Goal: Task Accomplishment & Management: Complete application form

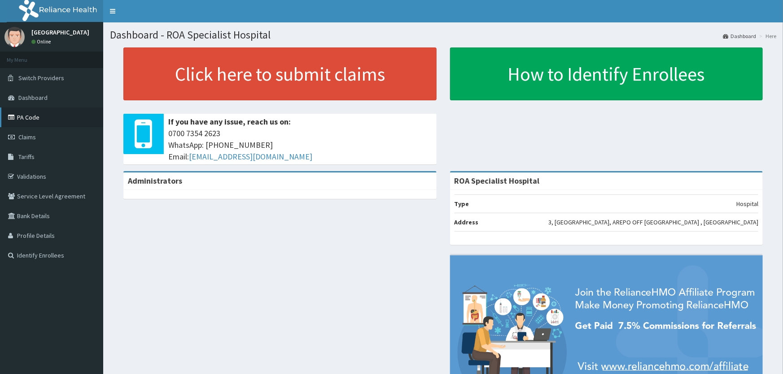
click at [39, 117] on link "PA Code" at bounding box center [51, 118] width 103 height 20
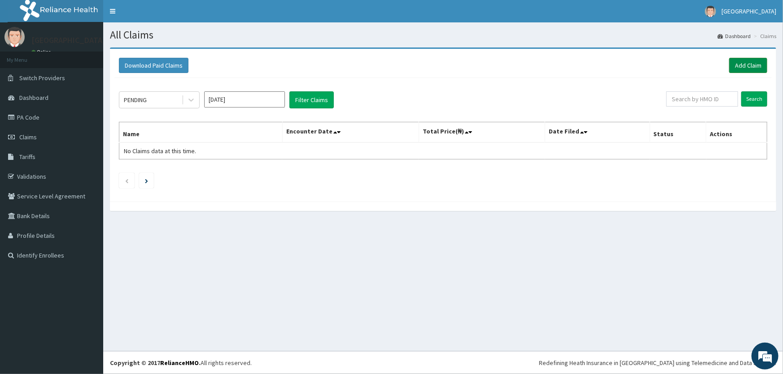
click at [756, 69] on link "Add Claim" at bounding box center [748, 65] width 38 height 15
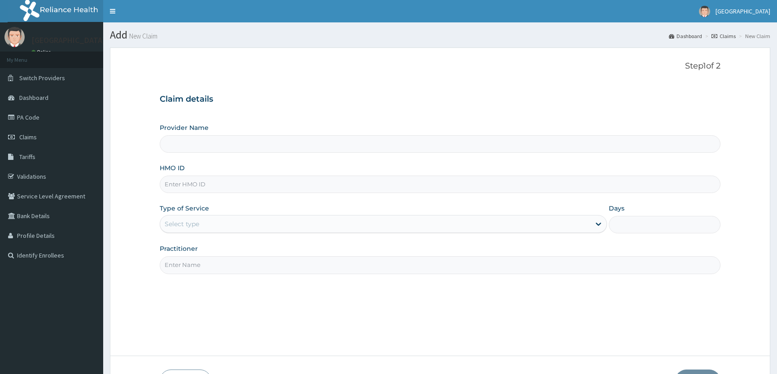
click at [205, 145] on input "Provider Name" at bounding box center [440, 143] width 561 height 17
click at [187, 184] on input "HMO ID" at bounding box center [440, 184] width 561 height 17
type input "ROA Specialist Hospital"
type input "BAL/10021/B"
click at [190, 228] on div "Select type" at bounding box center [182, 224] width 35 height 9
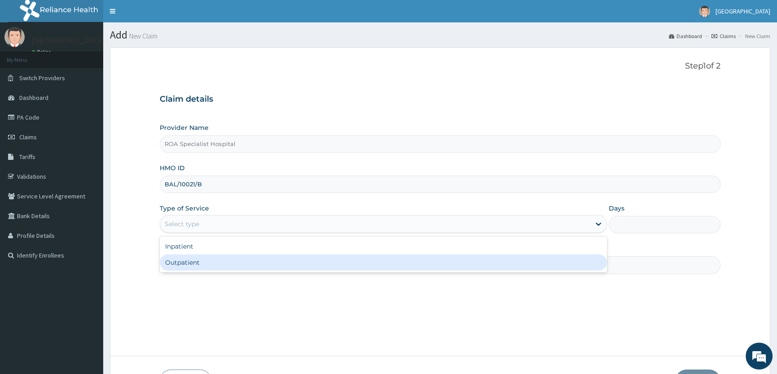
click at [205, 262] on div "Outpatient" at bounding box center [383, 263] width 447 height 16
type input "1"
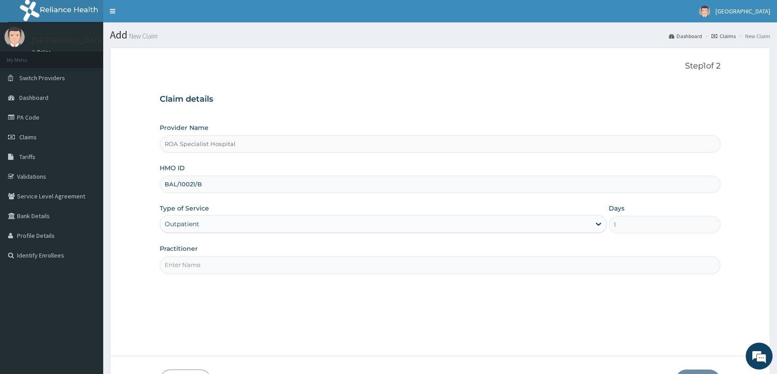
click at [208, 261] on input "Practitioner" at bounding box center [440, 265] width 561 height 17
type input "DR ABIDEMI"
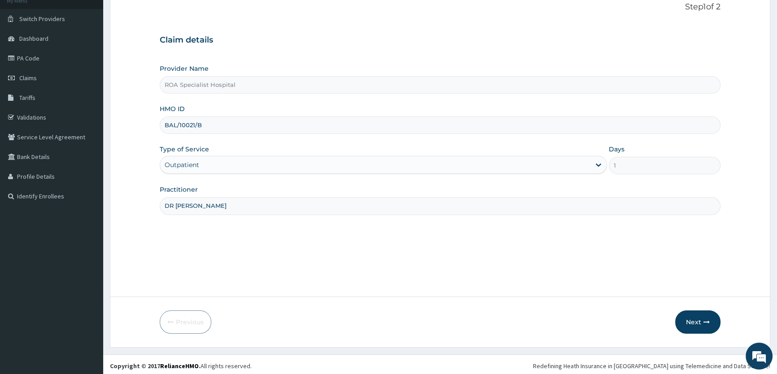
scroll to position [62, 0]
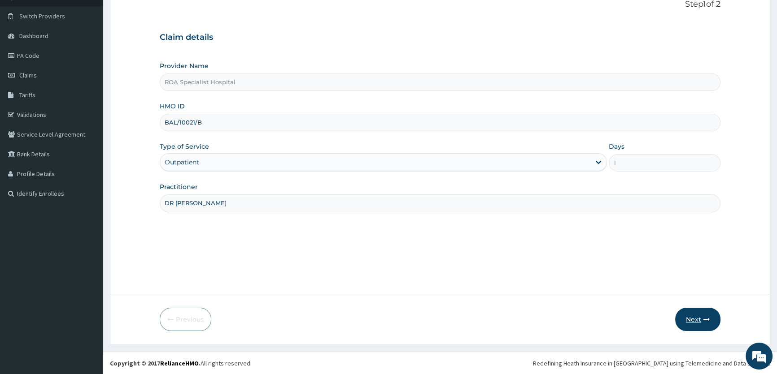
click at [691, 321] on button "Next" at bounding box center [697, 319] width 45 height 23
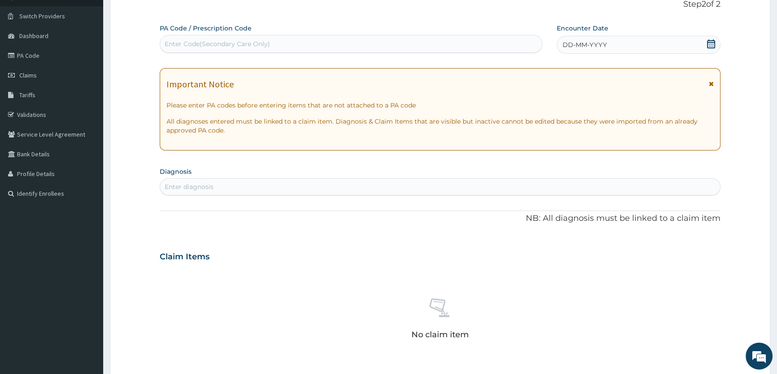
click at [213, 40] on div "Enter Code(Secondary Care Only)" at bounding box center [217, 43] width 105 height 9
paste input "PA/5A97E1"
type input "PA/5A97E1"
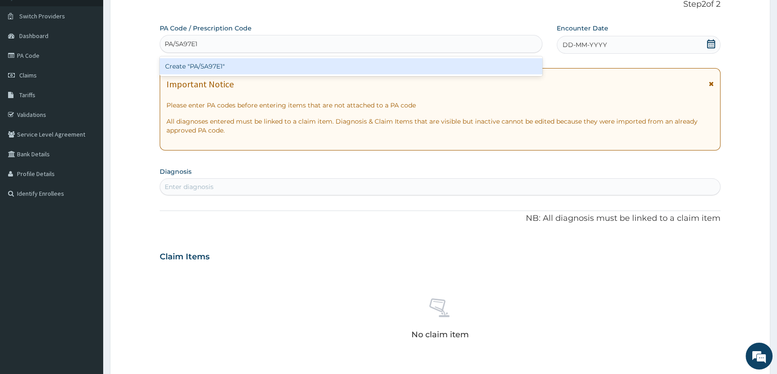
click at [205, 64] on div "Create "PA/5A97E1"" at bounding box center [351, 66] width 382 height 16
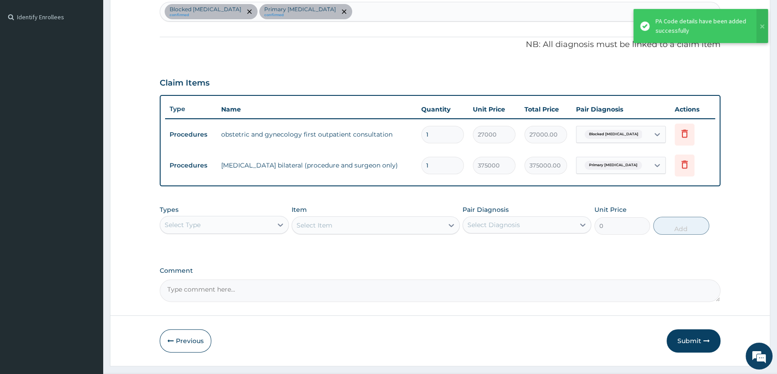
scroll to position [260, 0]
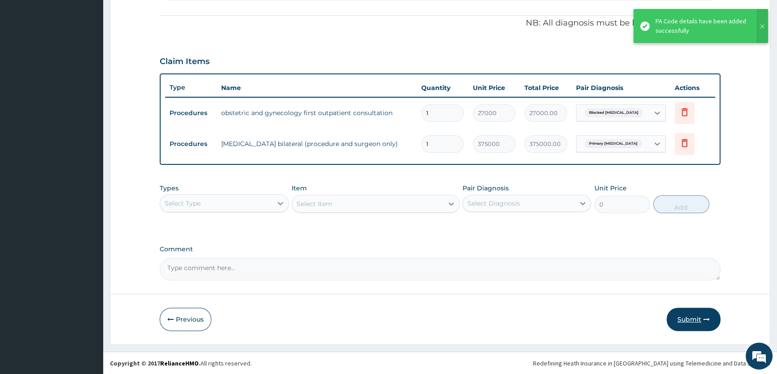
click at [689, 327] on button "Submit" at bounding box center [693, 319] width 54 height 23
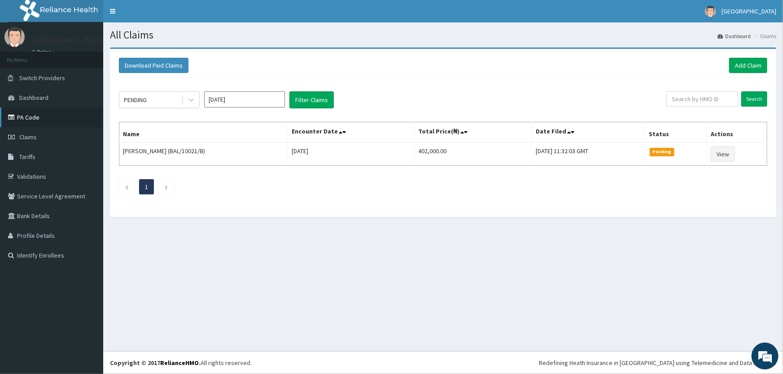
click at [35, 118] on link "PA Code" at bounding box center [51, 118] width 103 height 20
click at [737, 66] on link "Add Claim" at bounding box center [748, 65] width 38 height 15
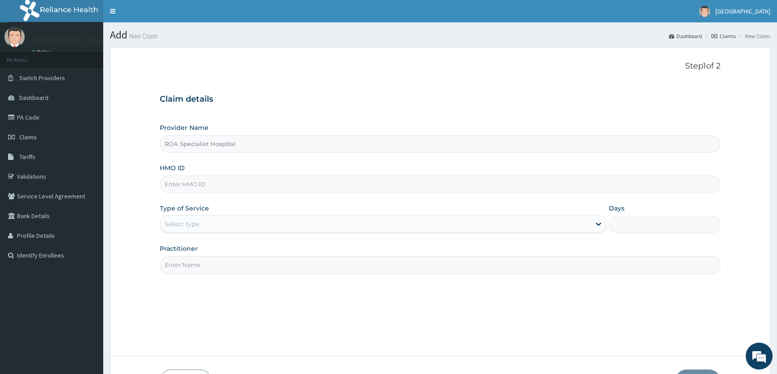
type input "ROA Specialist Hospital"
click at [177, 185] on input "HMO ID" at bounding box center [440, 184] width 561 height 17
type input "PRS/10038/F"
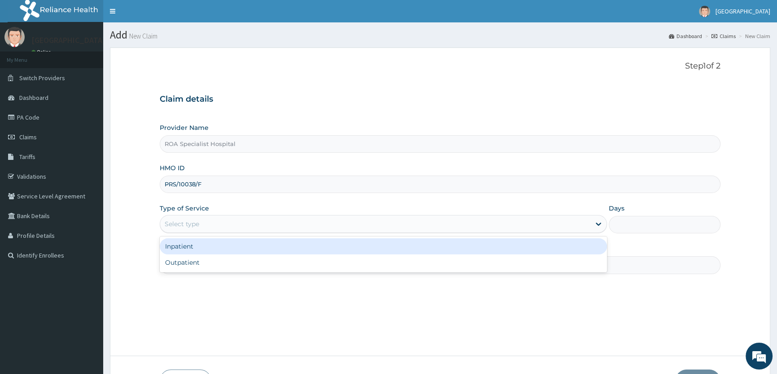
click at [184, 222] on div "Select type" at bounding box center [182, 224] width 35 height 9
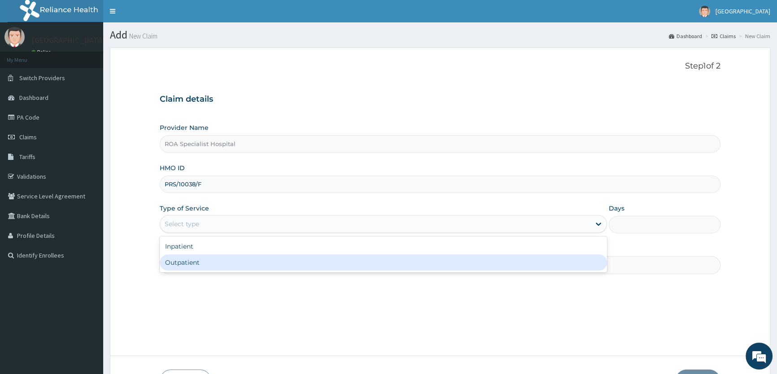
click at [186, 261] on div "Outpatient" at bounding box center [383, 263] width 447 height 16
type input "1"
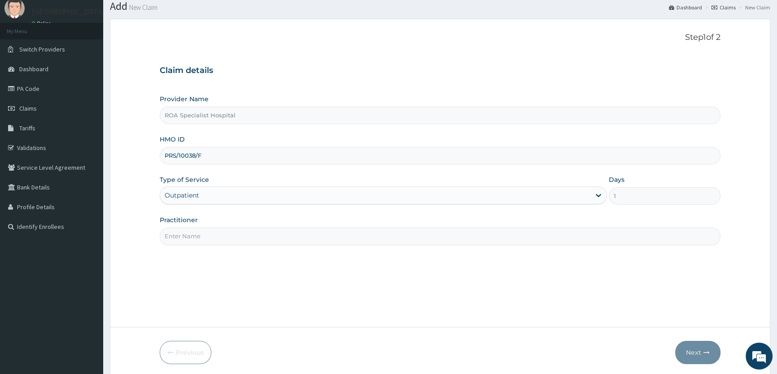
scroll to position [40, 0]
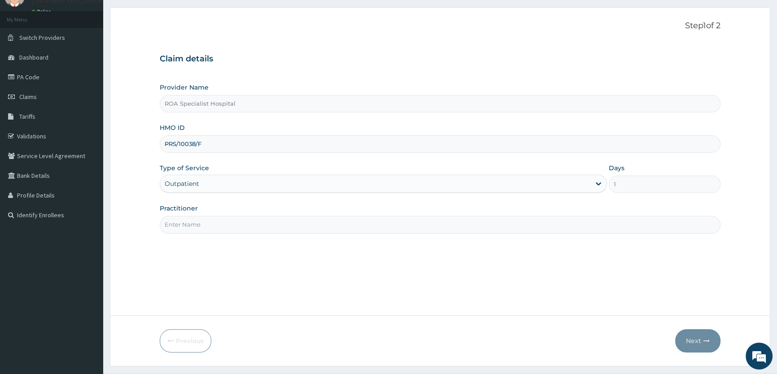
click at [194, 222] on input "Practitioner" at bounding box center [440, 224] width 561 height 17
type input "DR. AMUSAN"
click at [692, 341] on button "Next" at bounding box center [697, 341] width 45 height 23
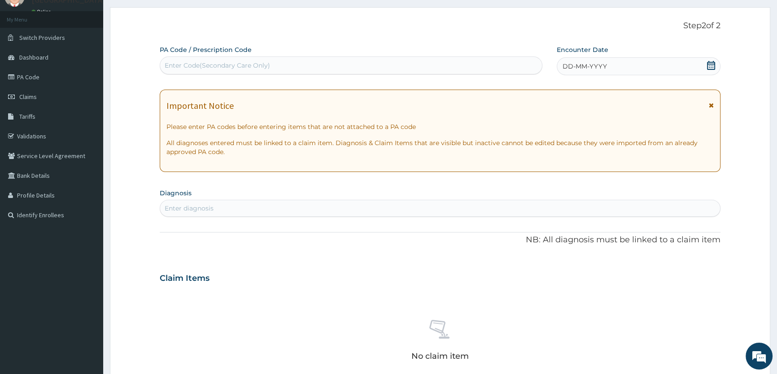
click at [264, 63] on div "Enter Code(Secondary Care Only)" at bounding box center [217, 65] width 105 height 9
paste input "PA/283269"
type input "PA/283269"
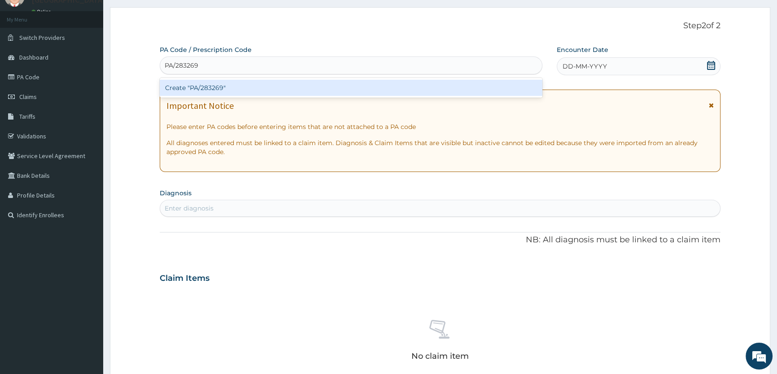
click at [215, 87] on div "Create "PA/283269"" at bounding box center [351, 88] width 382 height 16
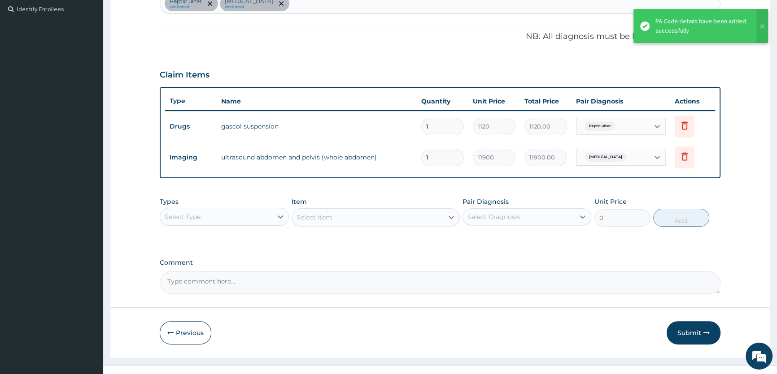
scroll to position [260, 0]
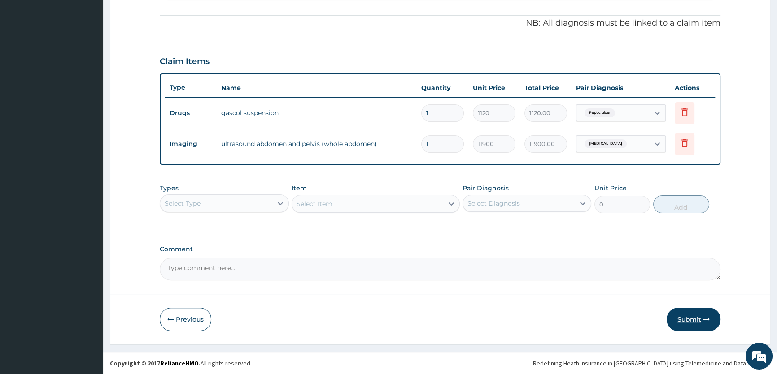
click at [684, 319] on button "Submit" at bounding box center [693, 319] width 54 height 23
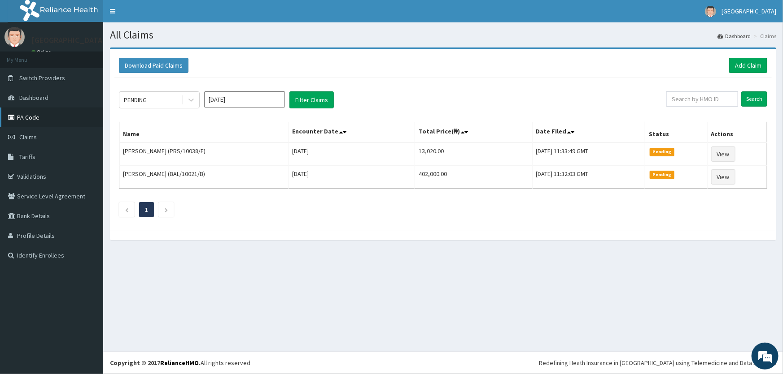
click at [33, 121] on link "PA Code" at bounding box center [51, 118] width 103 height 20
click at [748, 64] on link "Add Claim" at bounding box center [748, 65] width 38 height 15
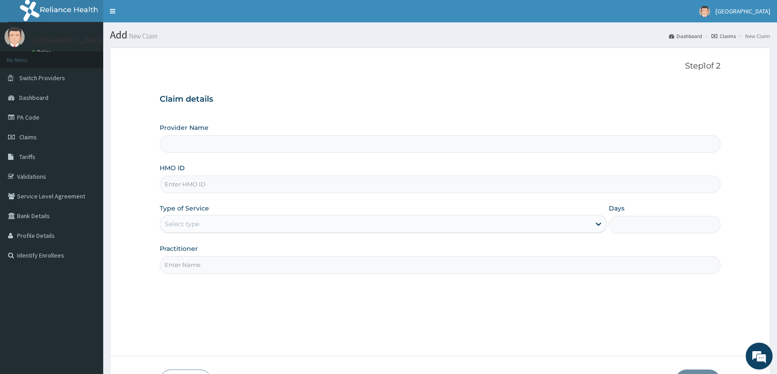
click at [183, 181] on input "HMO ID" at bounding box center [440, 184] width 561 height 17
type input "ROA Specialist Hospital"
type input "PRS/10038/F"
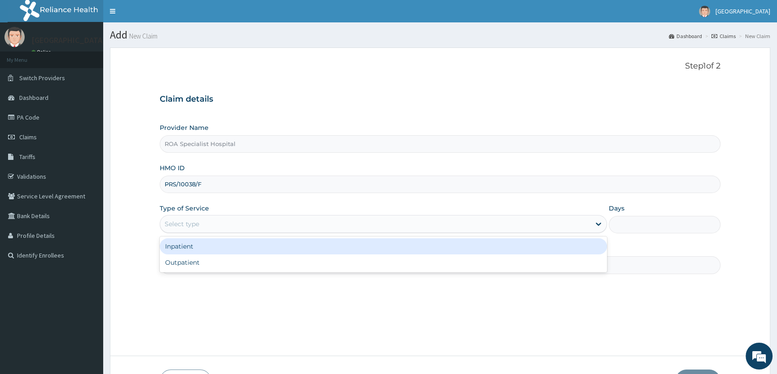
click at [226, 225] on div "Select type" at bounding box center [375, 224] width 430 height 14
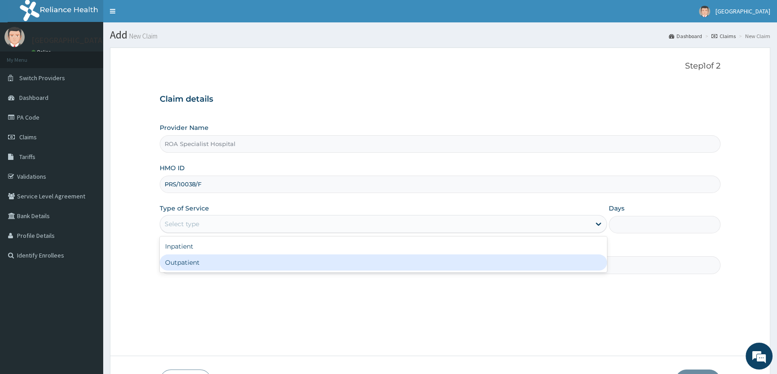
click at [222, 262] on div "Outpatient" at bounding box center [383, 263] width 447 height 16
type input "1"
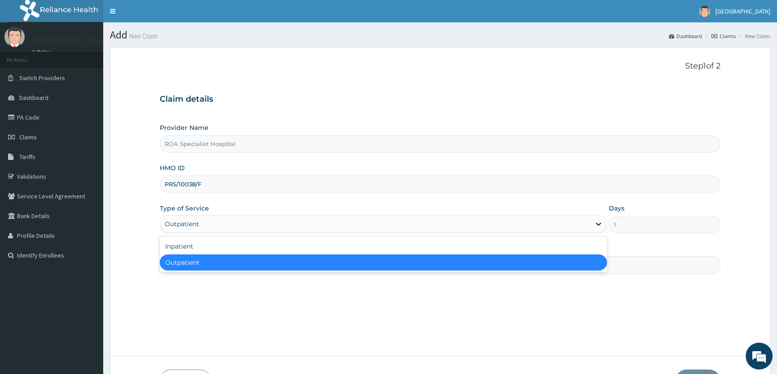
click at [244, 223] on div "Outpatient" at bounding box center [375, 224] width 430 height 14
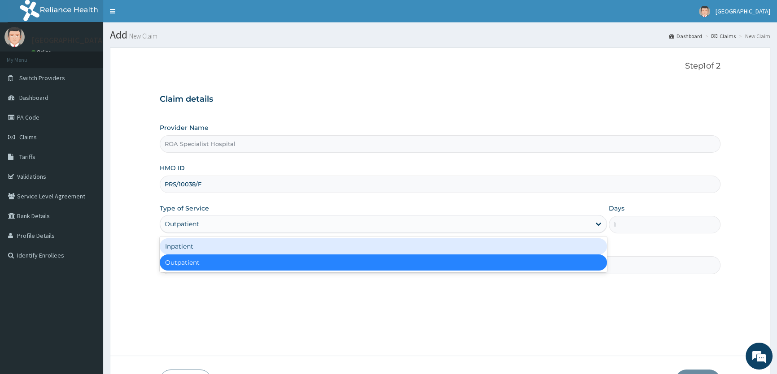
click at [223, 248] on div "Inpatient" at bounding box center [383, 247] width 447 height 16
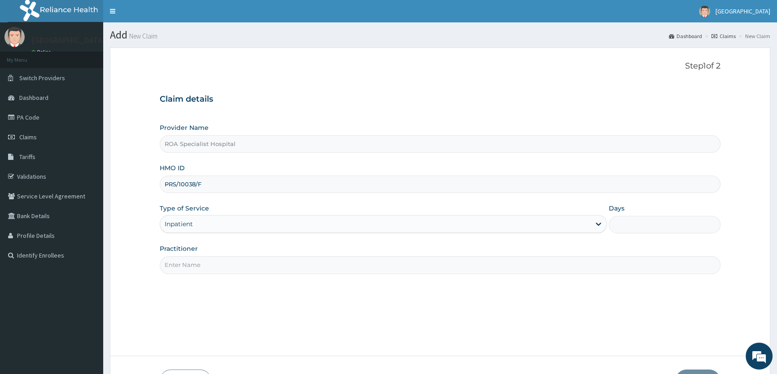
click at [640, 224] on input "Days" at bounding box center [665, 224] width 112 height 17
type input "1"
click at [281, 260] on input "Practitioner" at bounding box center [440, 265] width 561 height 17
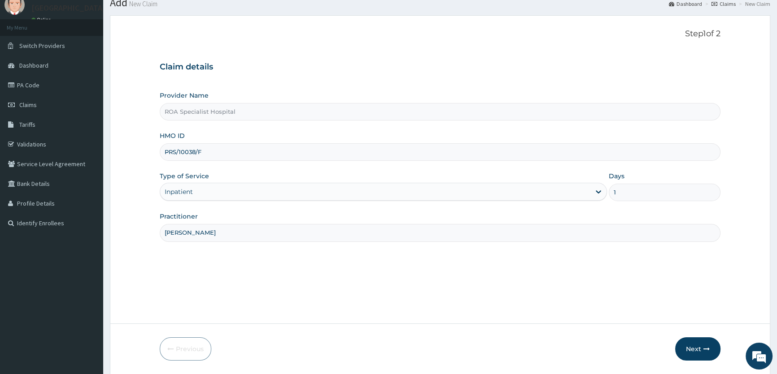
scroll to position [62, 0]
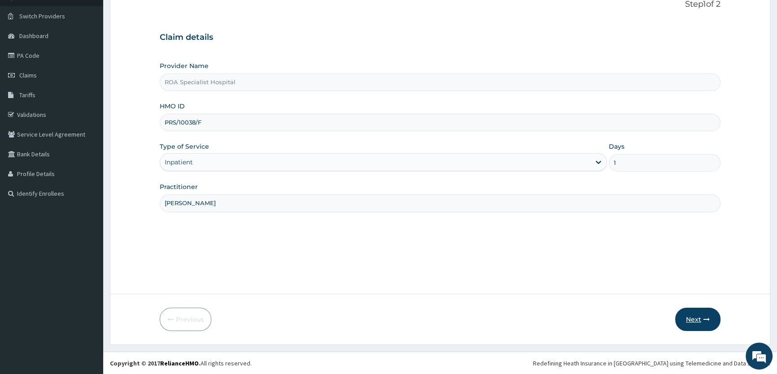
type input "DR AMUSAN"
click at [696, 314] on button "Next" at bounding box center [697, 319] width 45 height 23
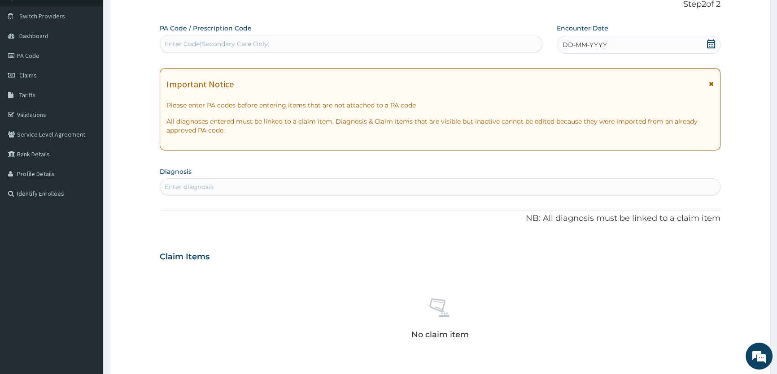
click at [241, 43] on div "Enter Code(Secondary Care Only)" at bounding box center [217, 43] width 105 height 9
paste input "PA/59BEA2"
type input "PA/59BEA2"
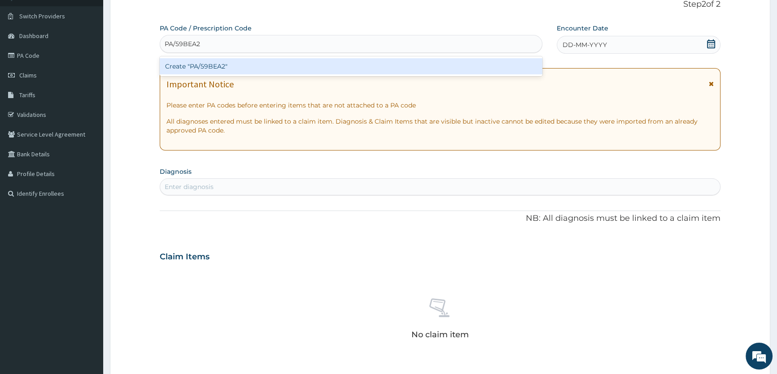
click at [208, 66] on div "Create "PA/59BEA2"" at bounding box center [351, 66] width 382 height 16
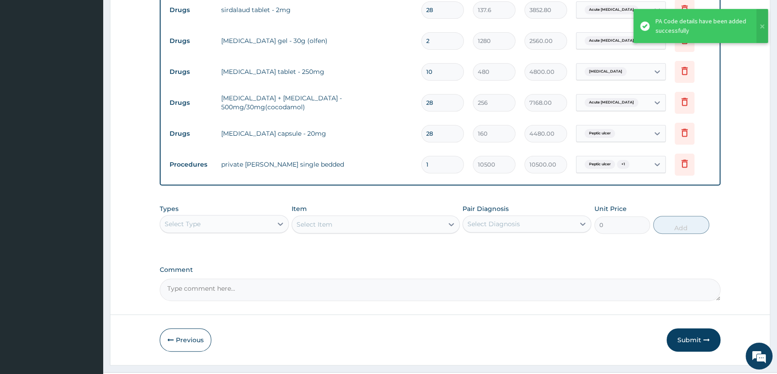
scroll to position [384, 0]
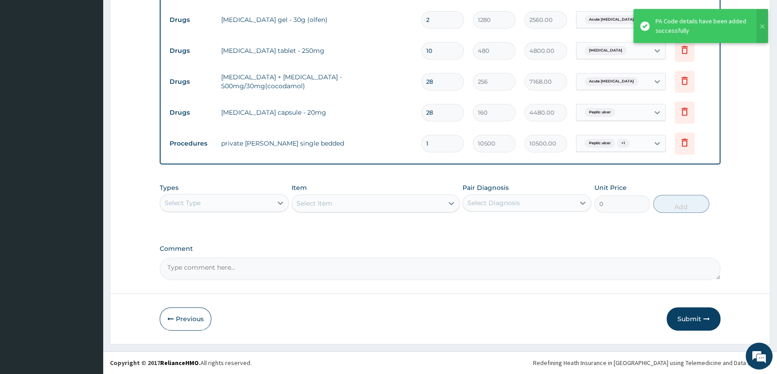
drag, startPoint x: 689, startPoint y: 320, endPoint x: 727, endPoint y: 227, distance: 100.5
click at [689, 320] on button "Submit" at bounding box center [693, 319] width 54 height 23
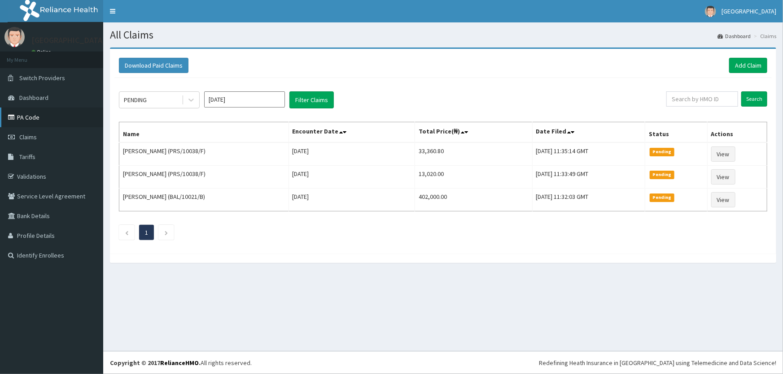
click at [28, 120] on link "PA Code" at bounding box center [51, 118] width 103 height 20
click at [745, 67] on link "Add Claim" at bounding box center [748, 65] width 38 height 15
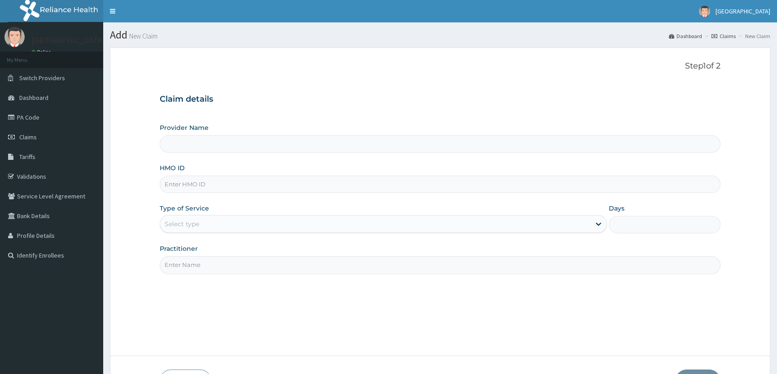
type input "ROA Specialist Hospital"
click at [184, 185] on input "HMO ID" at bounding box center [440, 184] width 561 height 17
type input "PRS/10038/F"
click at [223, 229] on div "Select type" at bounding box center [375, 224] width 430 height 14
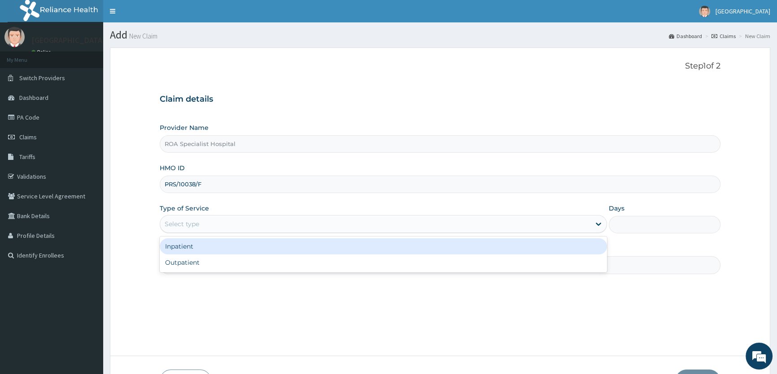
click at [223, 248] on div "Inpatient" at bounding box center [383, 247] width 447 height 16
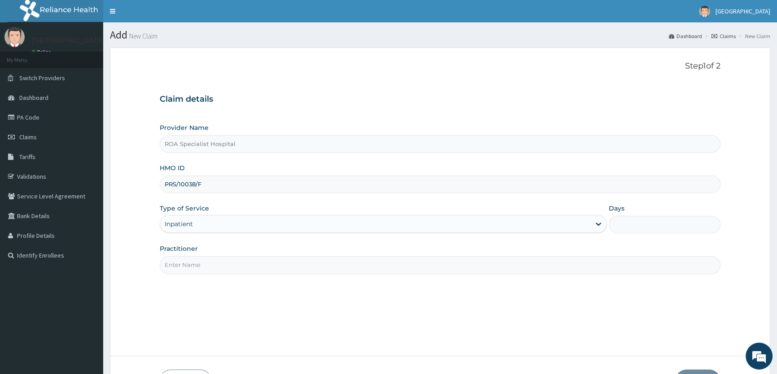
click at [200, 263] on input "Practitioner" at bounding box center [440, 265] width 561 height 17
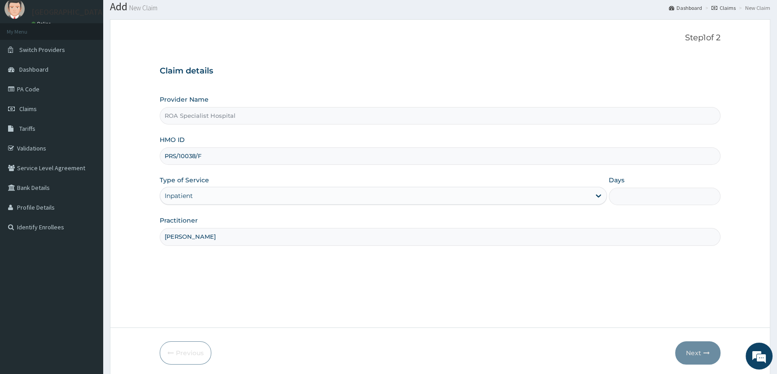
scroll to position [62, 0]
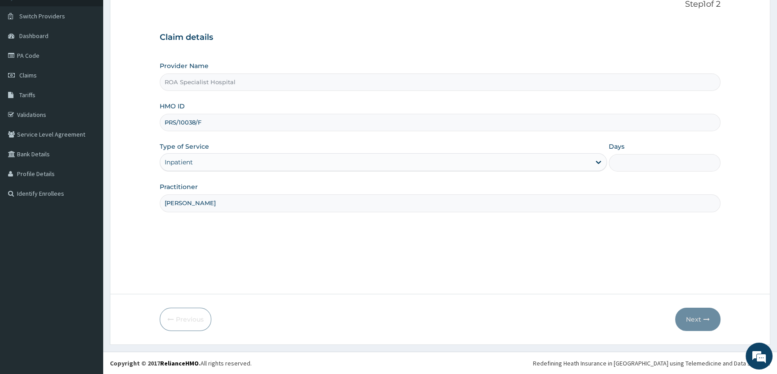
type input "DR. AMUSAN"
click at [647, 161] on input "Days" at bounding box center [665, 162] width 112 height 17
type input "1"
click at [694, 318] on button "Next" at bounding box center [697, 319] width 45 height 23
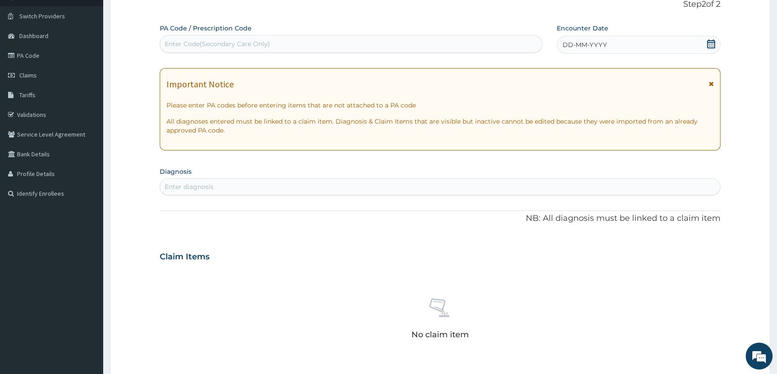
click at [216, 39] on div "Enter Code(Secondary Care Only)" at bounding box center [217, 43] width 105 height 9
paste input "PA/90C3BD"
type input "PA/90C3BD"
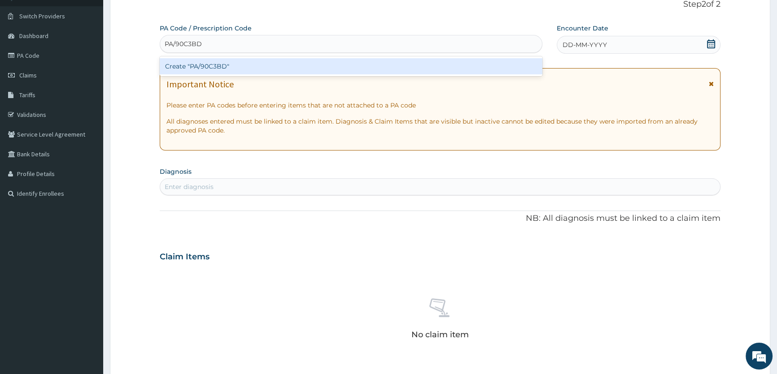
click at [211, 63] on div "Create "PA/90C3BD"" at bounding box center [351, 66] width 382 height 16
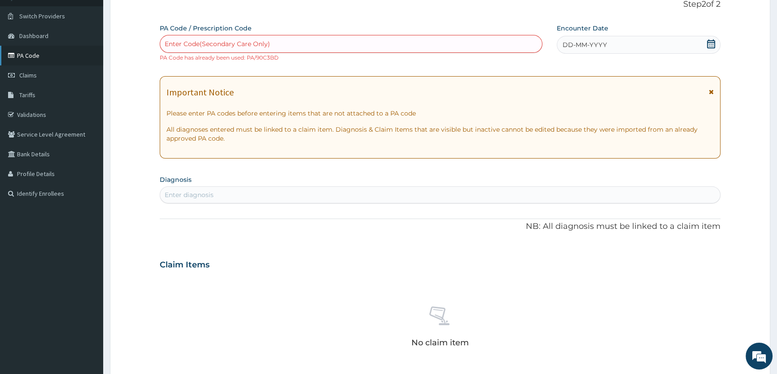
click at [24, 55] on link "PA Code" at bounding box center [51, 56] width 103 height 20
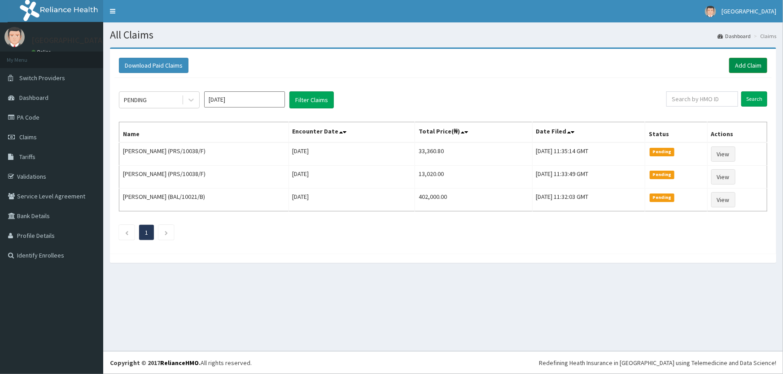
click at [758, 63] on link "Add Claim" at bounding box center [748, 65] width 38 height 15
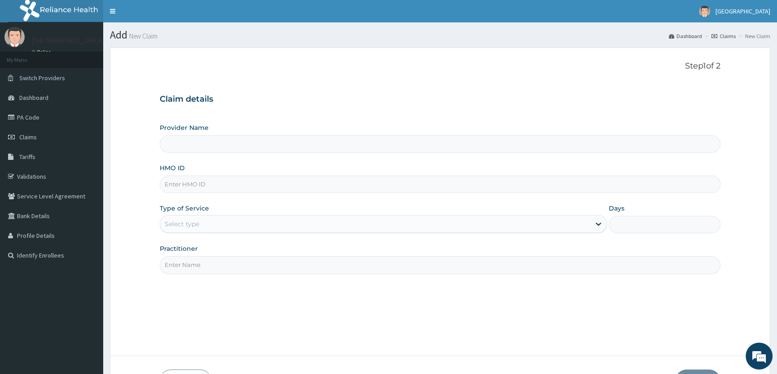
click at [194, 191] on input "HMO ID" at bounding box center [440, 184] width 561 height 17
type input "ROA Specialist Hospital"
type input "PRS/10038/F"
click at [205, 223] on div "Select type" at bounding box center [375, 224] width 430 height 14
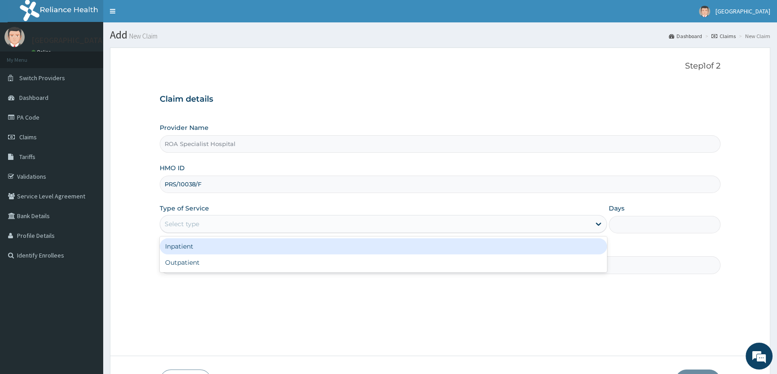
click at [206, 246] on div "Inpatient" at bounding box center [383, 247] width 447 height 16
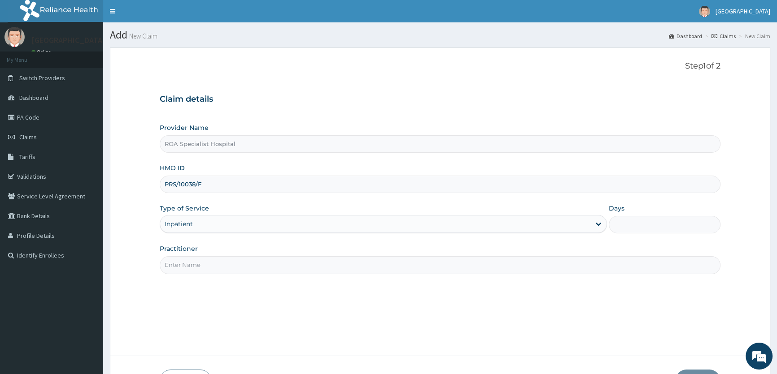
click at [193, 264] on input "Practitioner" at bounding box center [440, 265] width 561 height 17
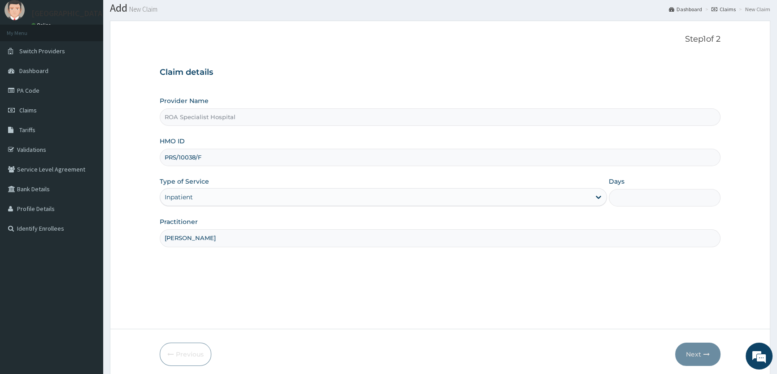
scroll to position [62, 0]
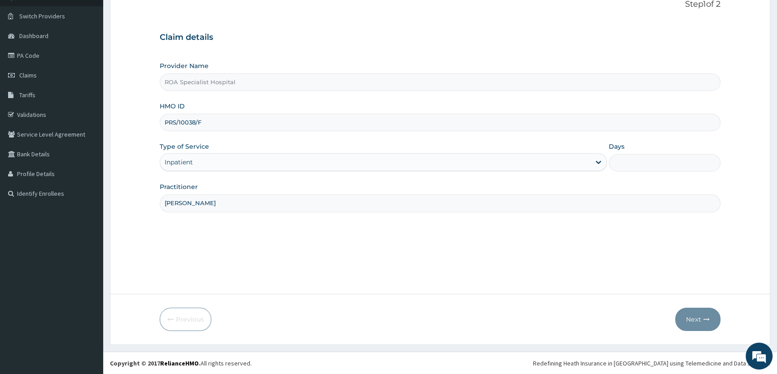
type input "DR AMUSAN"
click at [648, 166] on input "Days" at bounding box center [665, 162] width 112 height 17
type input "1"
click at [688, 326] on button "Next" at bounding box center [697, 319] width 45 height 23
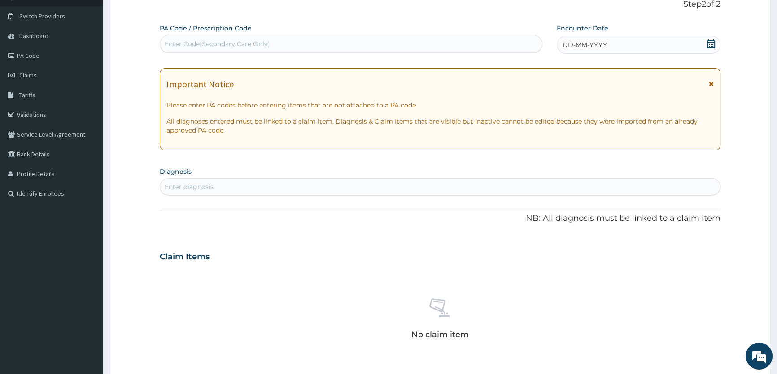
click at [224, 43] on div "Enter Code(Secondary Care Only)" at bounding box center [217, 43] width 105 height 9
paste input "PA/319396"
type input "PA/319396"
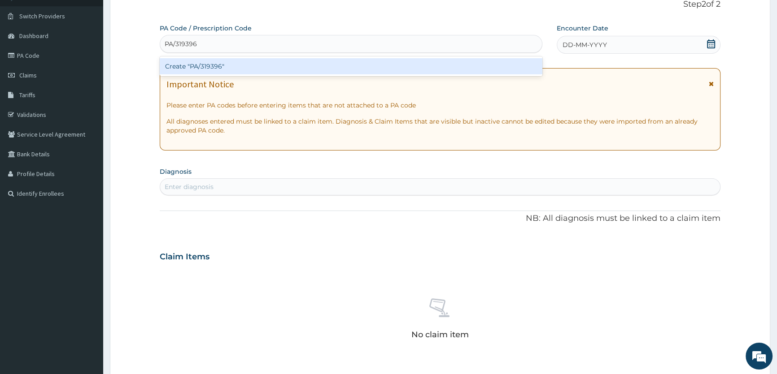
click at [209, 64] on div "Create "PA/319396"" at bounding box center [351, 66] width 382 height 16
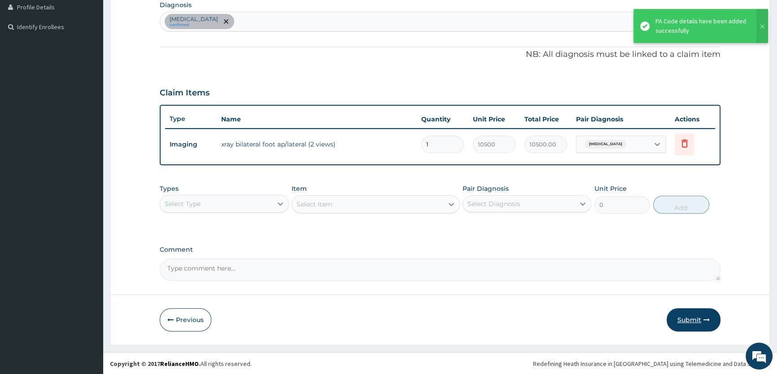
click at [688, 318] on button "Submit" at bounding box center [693, 320] width 54 height 23
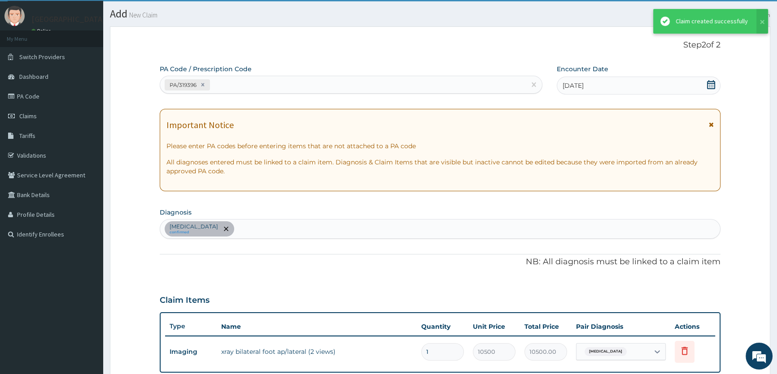
scroll to position [229, 0]
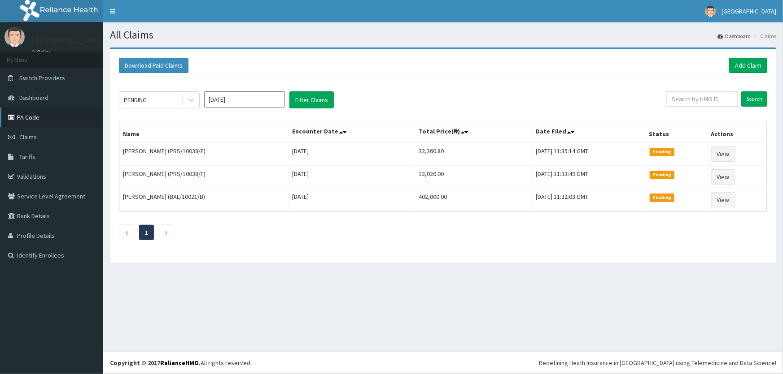
click at [22, 115] on link "PA Code" at bounding box center [51, 118] width 103 height 20
click at [28, 117] on link "PA Code" at bounding box center [51, 118] width 103 height 20
click at [750, 66] on link "Add Claim" at bounding box center [748, 65] width 38 height 15
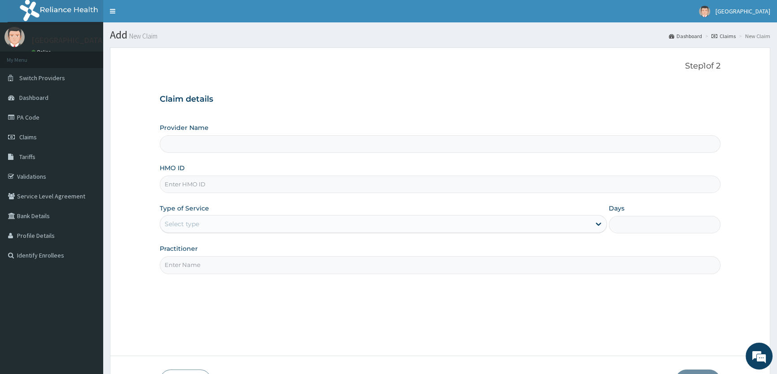
type input "ROA Specialist Hospital"
click at [178, 187] on input "HMO ID" at bounding box center [440, 184] width 561 height 17
type input "PRS/10038/F"
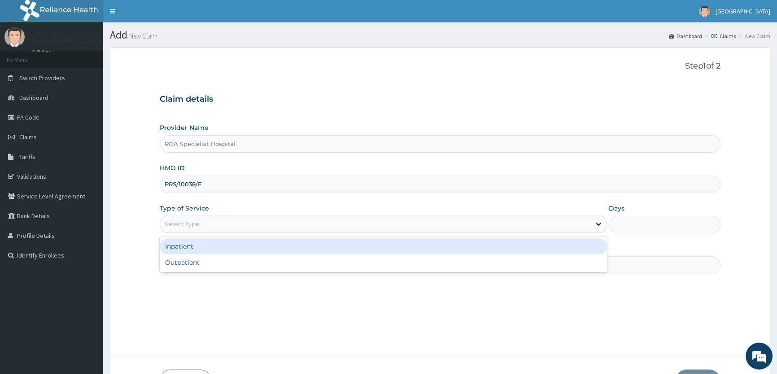
click at [192, 225] on div "Select type" at bounding box center [182, 224] width 35 height 9
click at [187, 251] on div "Inpatient" at bounding box center [383, 247] width 447 height 16
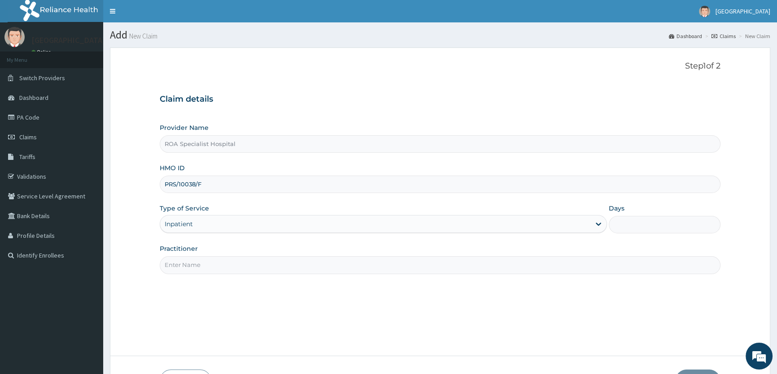
click at [647, 224] on input "Days" at bounding box center [665, 224] width 112 height 17
type input "1"
click at [204, 271] on input "Practitioner" at bounding box center [440, 265] width 561 height 17
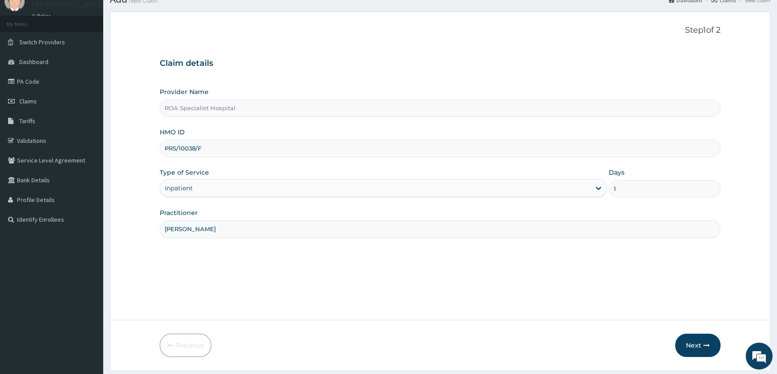
scroll to position [62, 0]
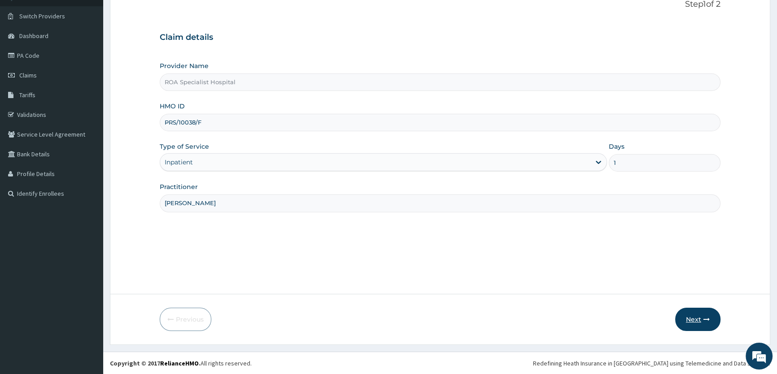
type input "[PERSON_NAME]"
click at [698, 321] on button "Next" at bounding box center [697, 319] width 45 height 23
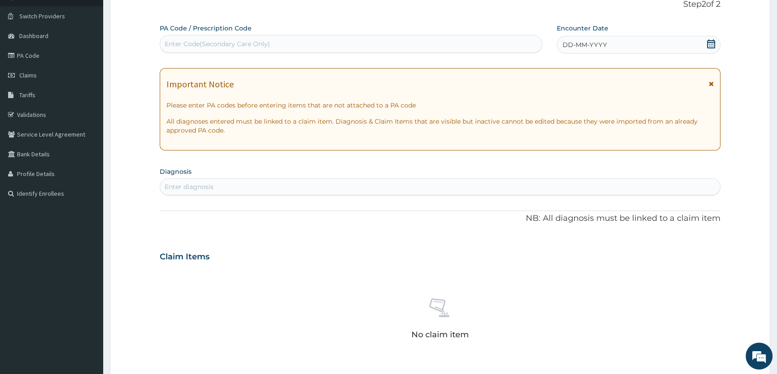
click at [213, 44] on div "Enter Code(Secondary Care Only)" at bounding box center [217, 43] width 105 height 9
paste input "PA/7BB0DB"
type input "PA/7BB0DB"
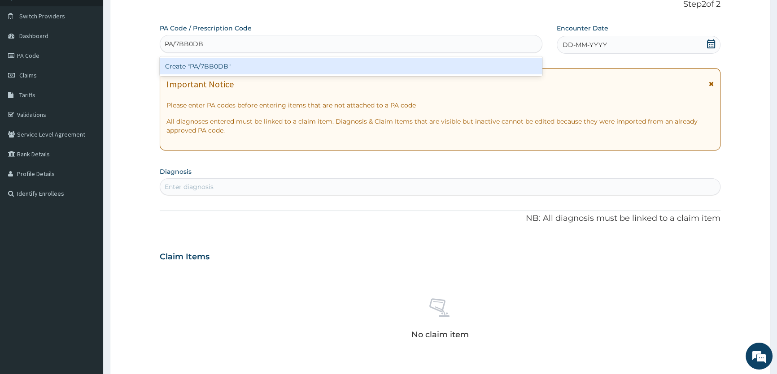
click at [214, 68] on div "Create "PA/7BB0DB"" at bounding box center [351, 66] width 382 height 16
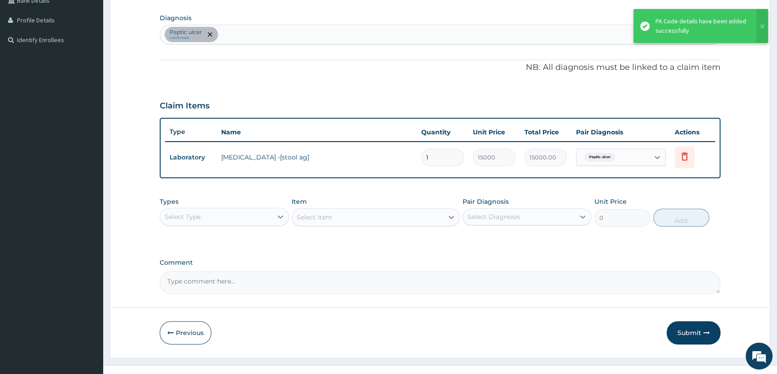
scroll to position [225, 0]
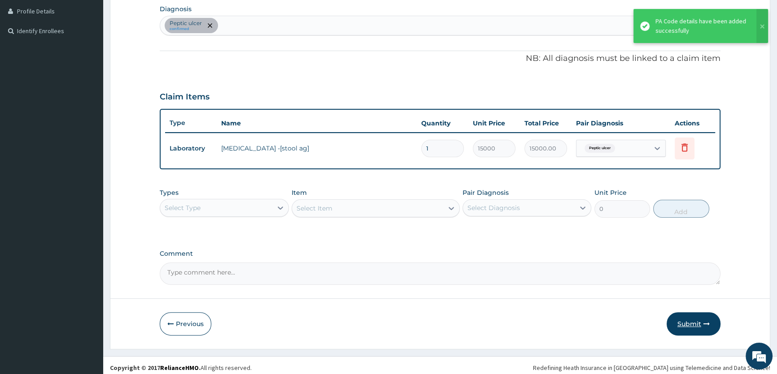
click at [700, 318] on button "Submit" at bounding box center [693, 324] width 54 height 23
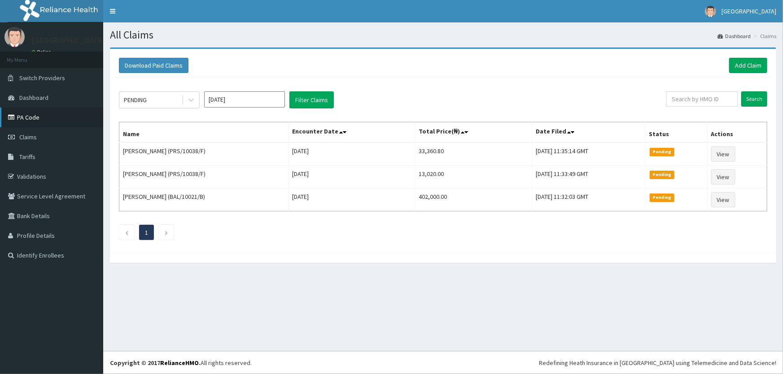
click at [26, 113] on link "PA Code" at bounding box center [51, 118] width 103 height 20
click at [751, 67] on link "Add Claim" at bounding box center [748, 65] width 38 height 15
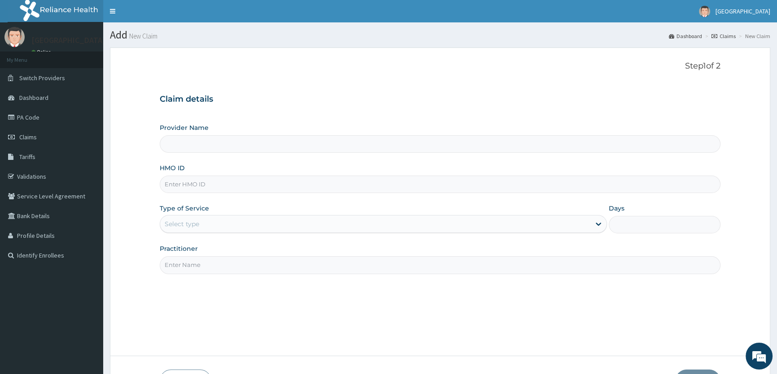
click at [184, 187] on input "HMO ID" at bounding box center [440, 184] width 561 height 17
type input "ROA Specialist Hospital"
type input "LTI/10088/A"
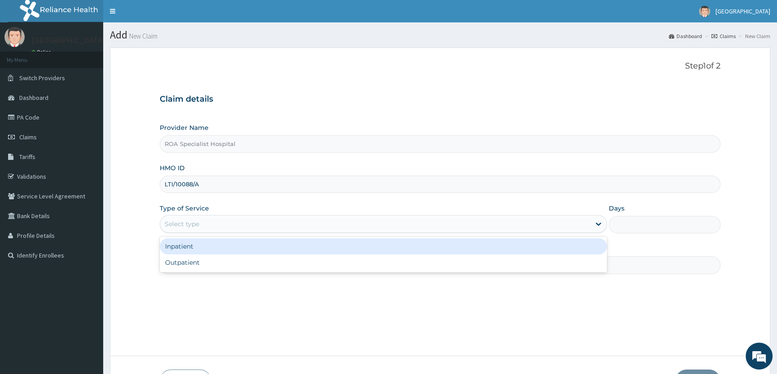
click at [195, 225] on div "Select type" at bounding box center [182, 224] width 35 height 9
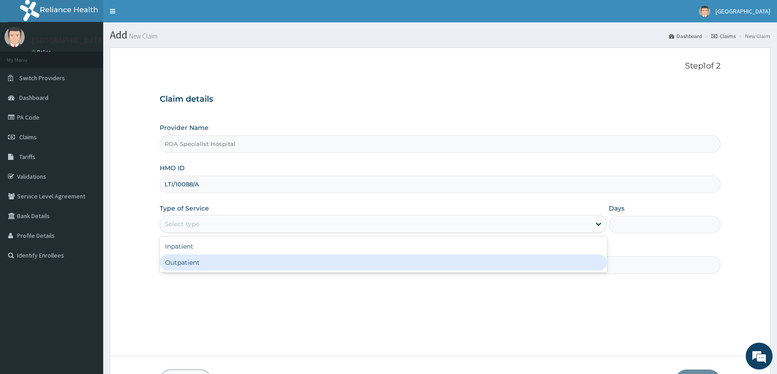
click at [197, 261] on div "Outpatient" at bounding box center [383, 263] width 447 height 16
type input "1"
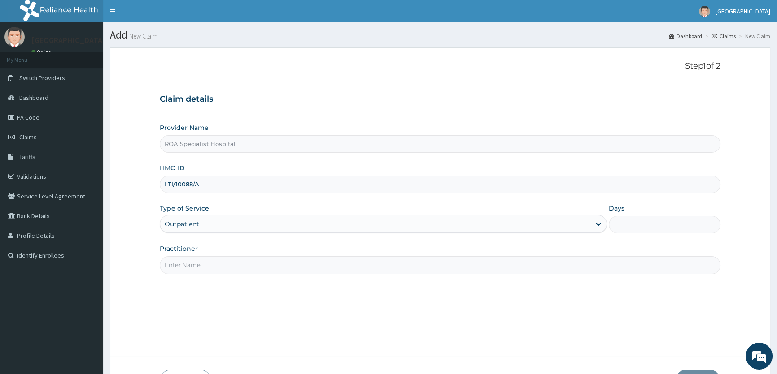
click at [270, 265] on input "Practitioner" at bounding box center [440, 265] width 561 height 17
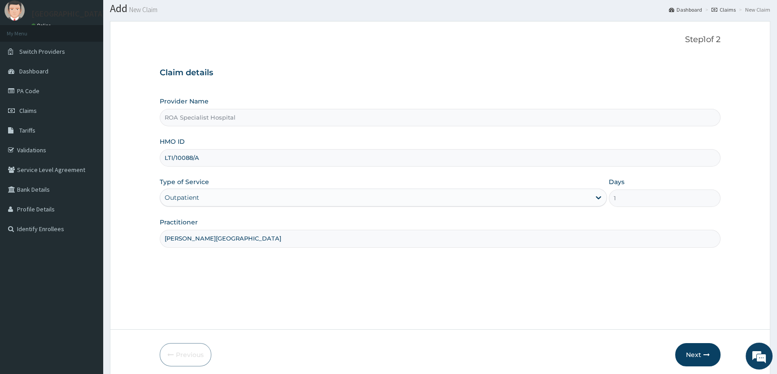
scroll to position [40, 0]
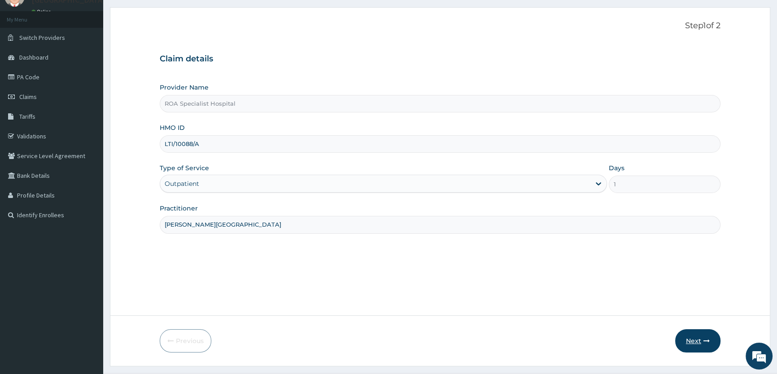
type input "DR. OLOYEDE"
click at [697, 338] on button "Next" at bounding box center [697, 341] width 45 height 23
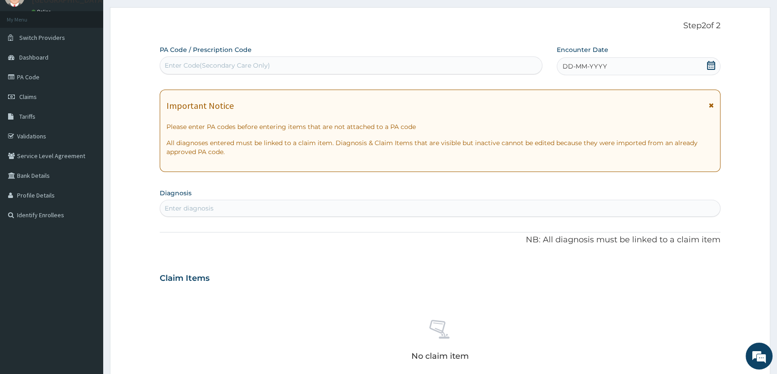
click at [237, 61] on div "Enter Code(Secondary Care Only)" at bounding box center [217, 65] width 105 height 9
paste input "PA/D5D69A"
type input "PA/D5D69A"
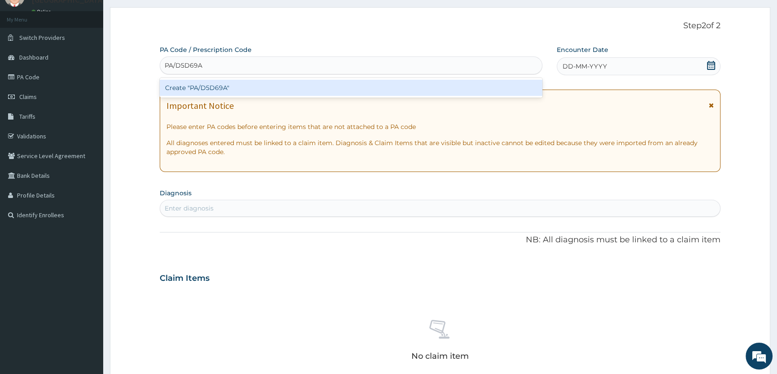
click at [213, 87] on div "Create "PA/D5D69A"" at bounding box center [351, 88] width 382 height 16
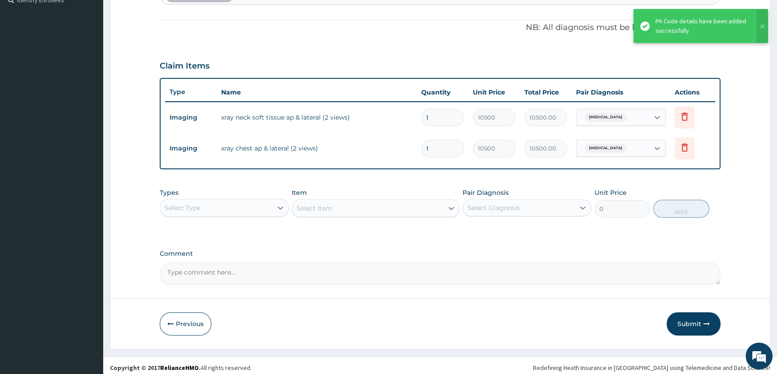
scroll to position [260, 0]
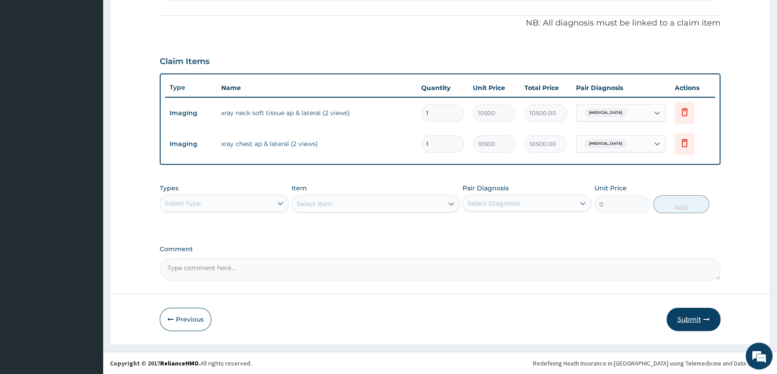
click at [701, 314] on button "Submit" at bounding box center [693, 319] width 54 height 23
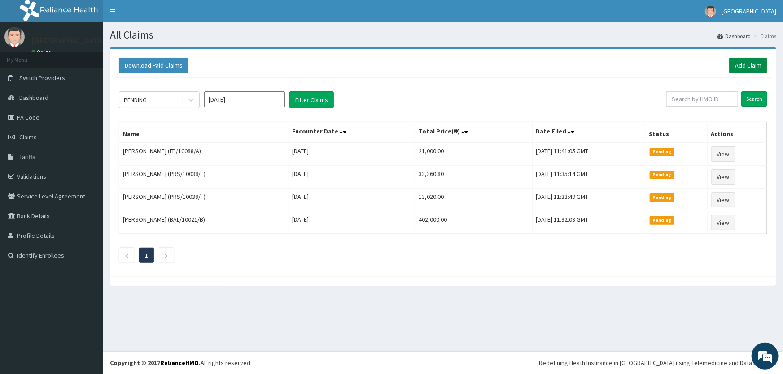
click at [745, 69] on link "Add Claim" at bounding box center [748, 65] width 38 height 15
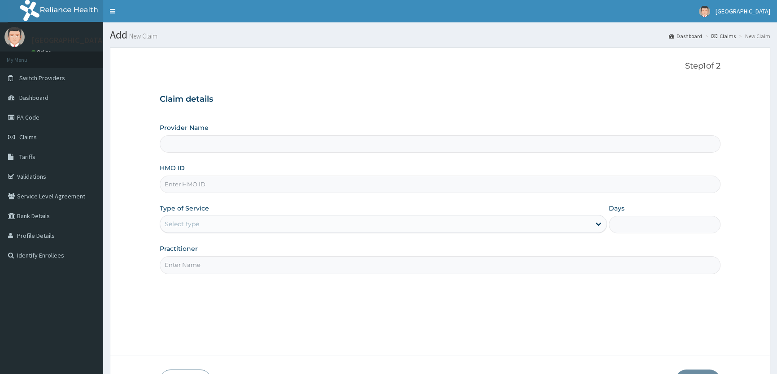
type input "ROA Specialist Hospital"
click at [175, 184] on input "HMO ID" at bounding box center [440, 184] width 561 height 17
type input "QZE/10038/B"
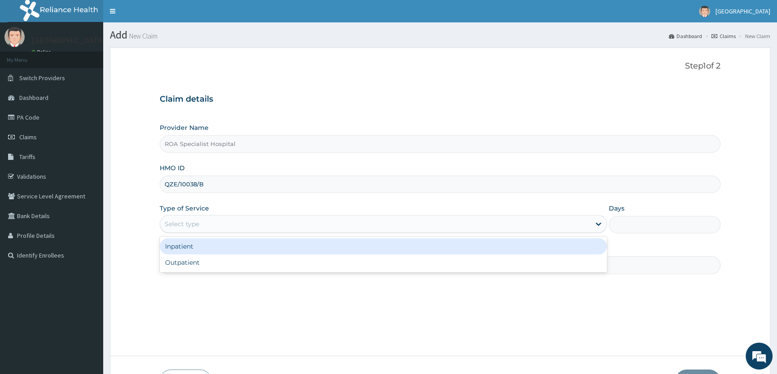
click at [219, 224] on div "Select type" at bounding box center [375, 224] width 430 height 14
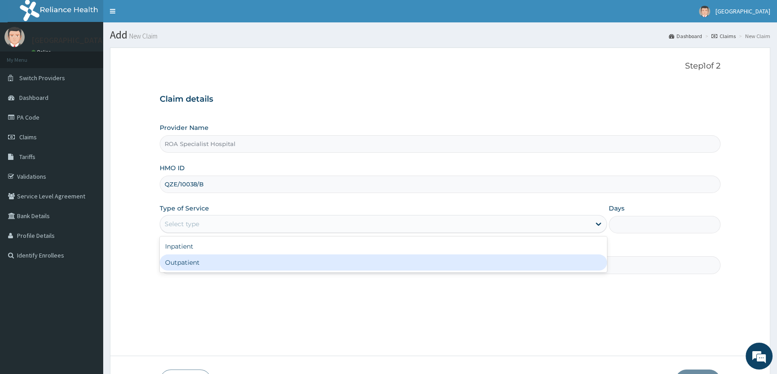
click at [200, 261] on div "Outpatient" at bounding box center [383, 263] width 447 height 16
type input "1"
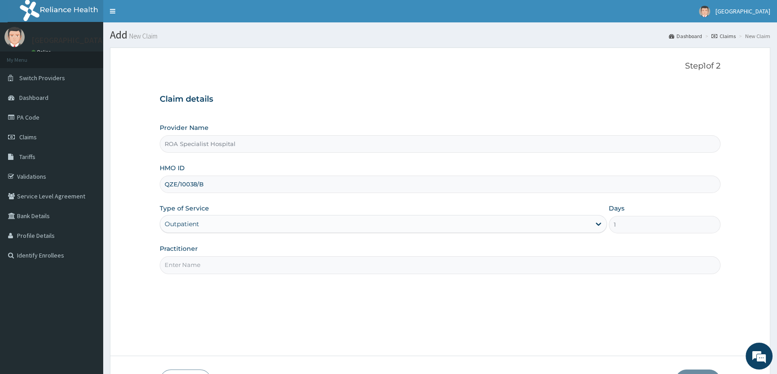
click at [454, 264] on input "Practitioner" at bounding box center [440, 265] width 561 height 17
type input "[PERSON_NAME]"
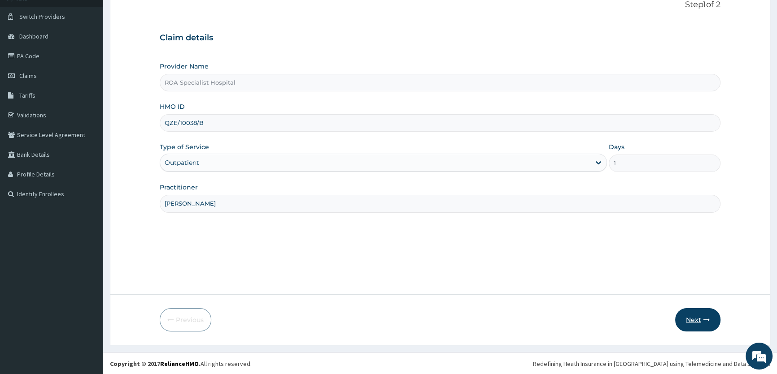
scroll to position [62, 0]
click at [695, 318] on button "Next" at bounding box center [697, 319] width 45 height 23
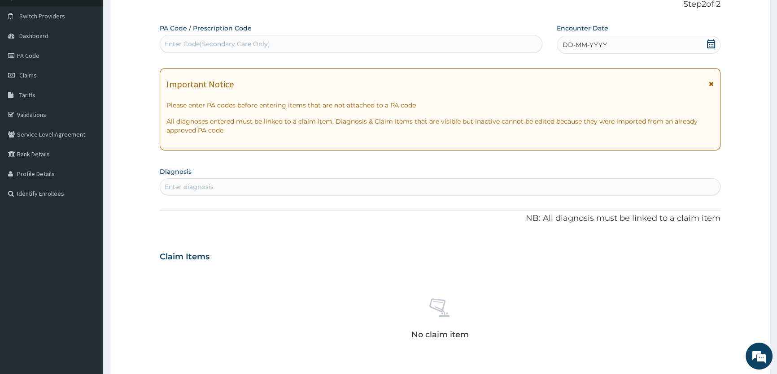
click at [215, 40] on div "Enter Code(Secondary Care Only)" at bounding box center [217, 43] width 105 height 9
paste input "PA/D5D69A"
type input "PA/D5D69A"
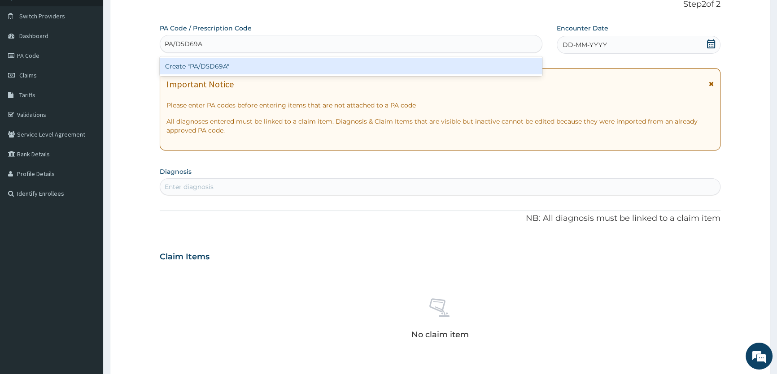
click at [208, 64] on div "Create "PA/D5D69A"" at bounding box center [351, 66] width 382 height 16
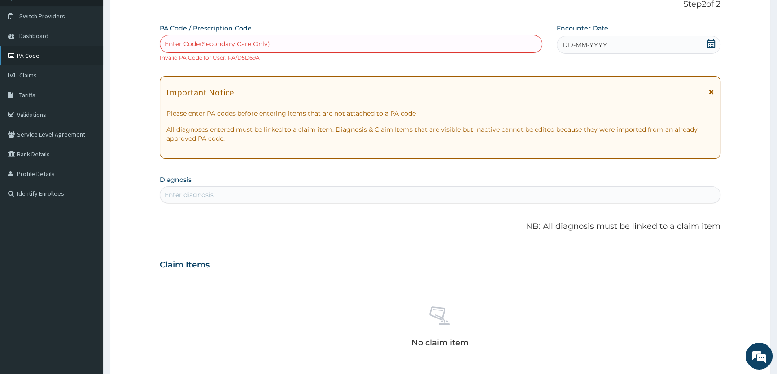
click at [29, 54] on link "PA Code" at bounding box center [51, 56] width 103 height 20
